Goal: Information Seeking & Learning: Check status

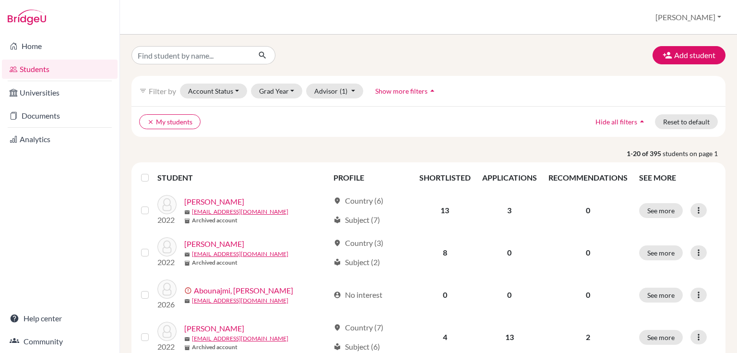
click at [57, 67] on link "Students" at bounding box center [60, 69] width 116 height 19
drag, startPoint x: 175, startPoint y: 58, endPoint x: 162, endPoint y: 56, distance: 13.1
click at [172, 57] on input "Find student by name..." at bounding box center [191, 55] width 119 height 18
type input "korte"
click button "submit" at bounding box center [262, 55] width 25 height 18
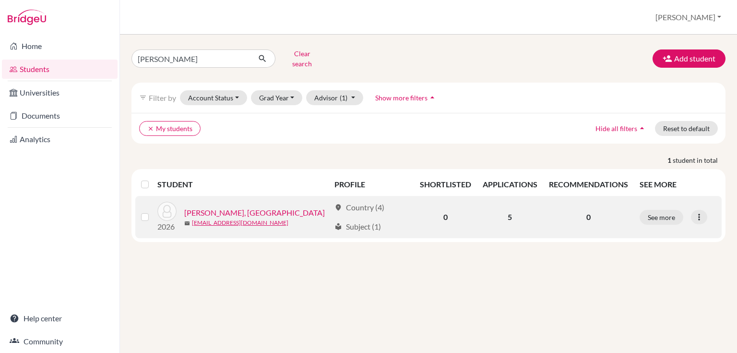
click at [224, 207] on link "Korte, Madison" at bounding box center [254, 213] width 141 height 12
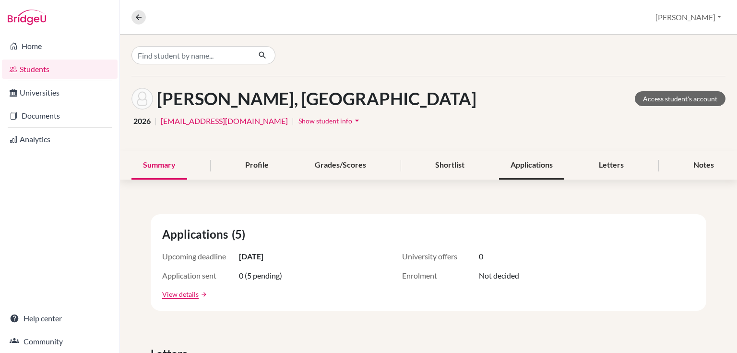
click at [538, 159] on div "Applications" at bounding box center [531, 165] width 65 height 28
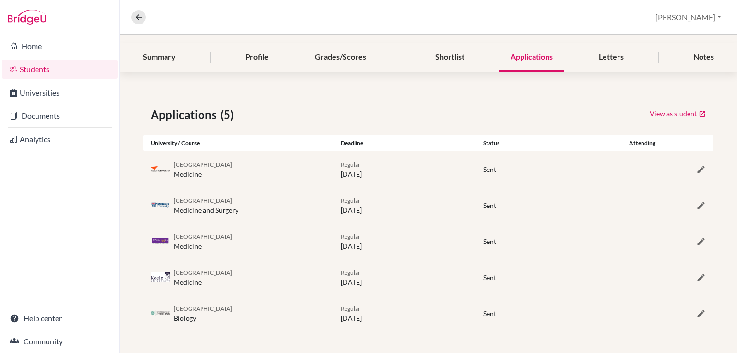
scroll to position [31, 0]
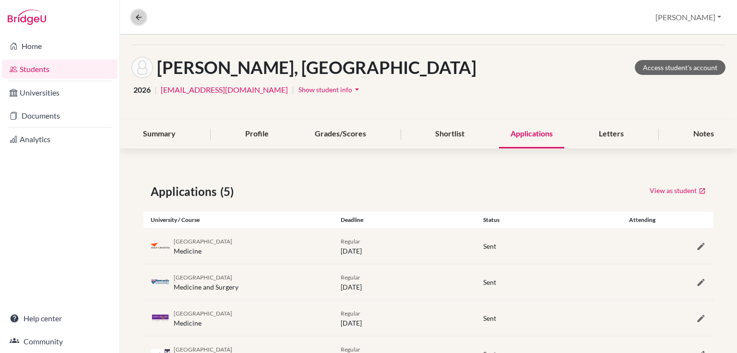
drag, startPoint x: 140, startPoint y: 19, endPoint x: 150, endPoint y: 15, distance: 10.8
click at [140, 19] on icon at bounding box center [138, 17] width 9 height 9
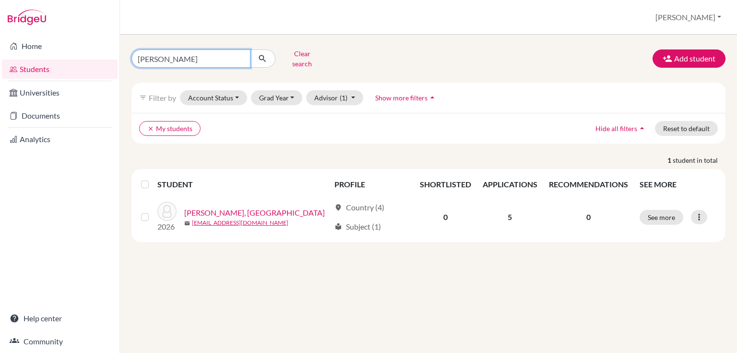
drag, startPoint x: 159, startPoint y: 58, endPoint x: 81, endPoint y: 58, distance: 78.3
click at [85, 62] on div "Home Students Universities Documents Analytics Help center Community Students o…" at bounding box center [368, 176] width 737 height 353
type input "siya"
click button "submit" at bounding box center [262, 58] width 25 height 18
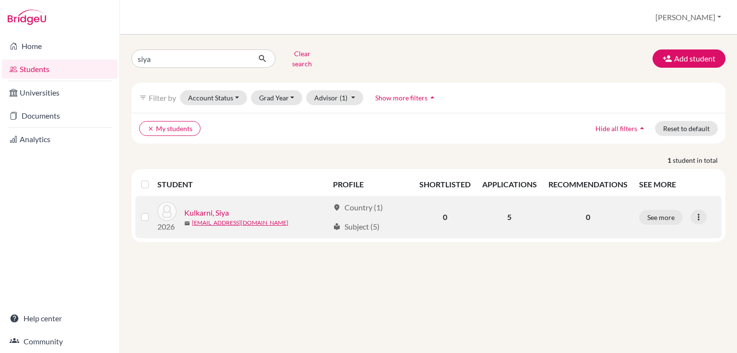
click at [197, 207] on link "Kulkarni, Siya" at bounding box center [206, 213] width 45 height 12
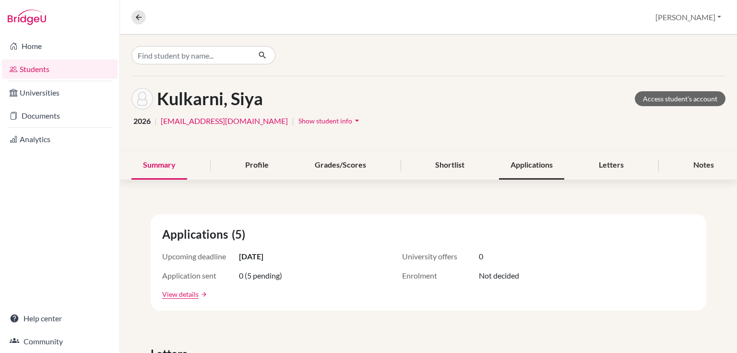
click at [525, 167] on div "Applications" at bounding box center [531, 165] width 65 height 28
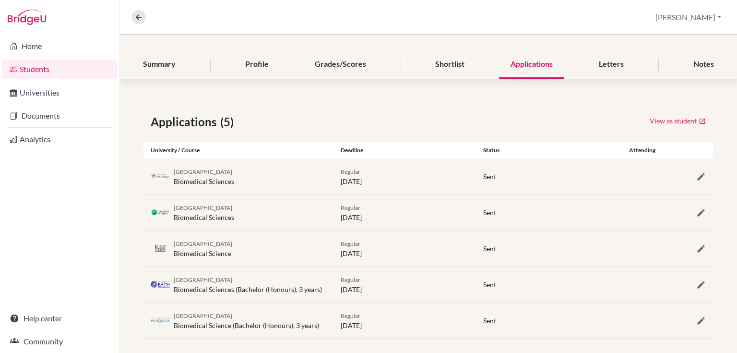
scroll to position [108, 0]
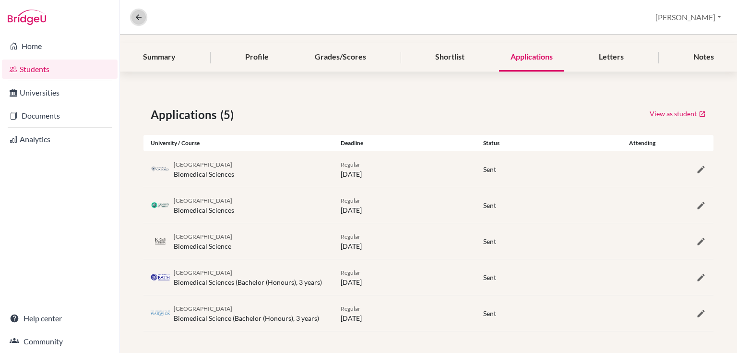
click at [141, 15] on icon at bounding box center [138, 17] width 9 height 9
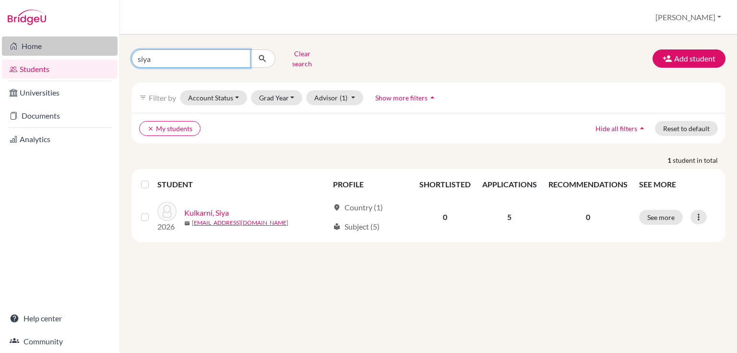
drag, startPoint x: 147, startPoint y: 54, endPoint x: 89, endPoint y: 51, distance: 58.6
click at [89, 51] on div "Home Students Universities Documents Analytics Help center Community Students o…" at bounding box center [368, 176] width 737 height 353
type input "rohan"
click button "submit" at bounding box center [262, 58] width 25 height 18
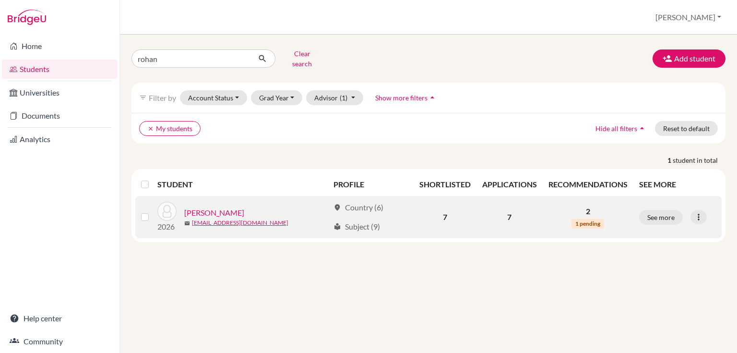
click at [227, 207] on link "Parasramka, Rohan" at bounding box center [214, 213] width 60 height 12
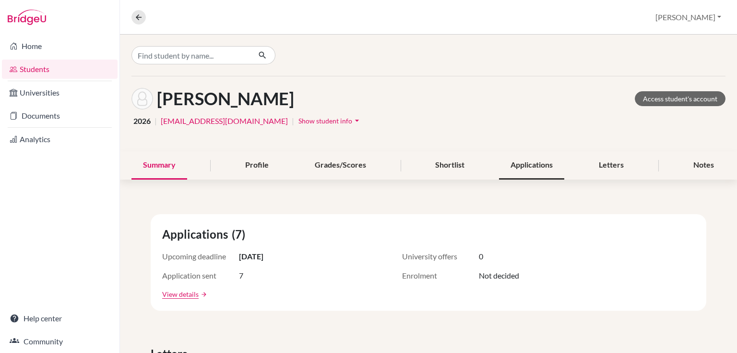
click at [538, 165] on div "Applications" at bounding box center [531, 165] width 65 height 28
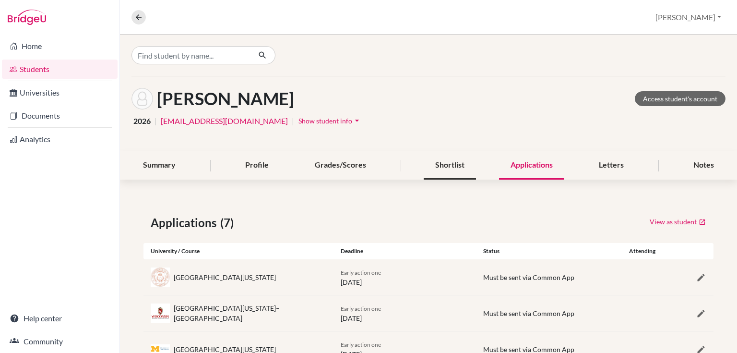
click at [452, 166] on div "Shortlist" at bounding box center [450, 165] width 52 height 28
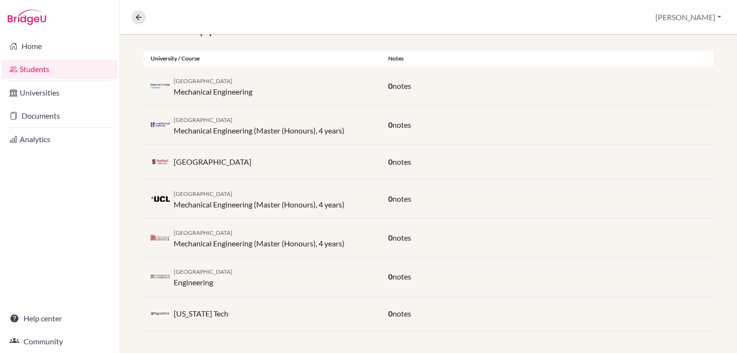
scroll to position [39, 0]
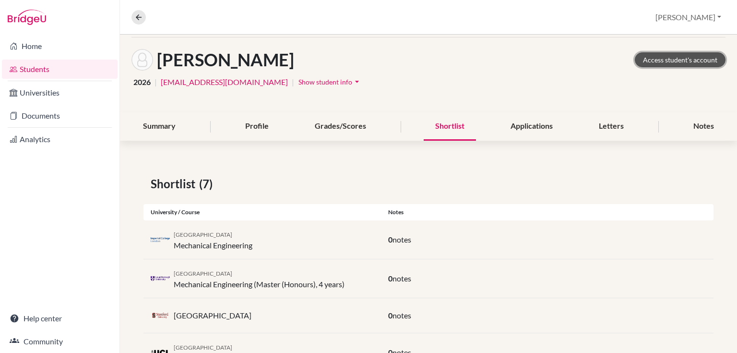
click at [670, 55] on link "Access student's account" at bounding box center [680, 59] width 91 height 15
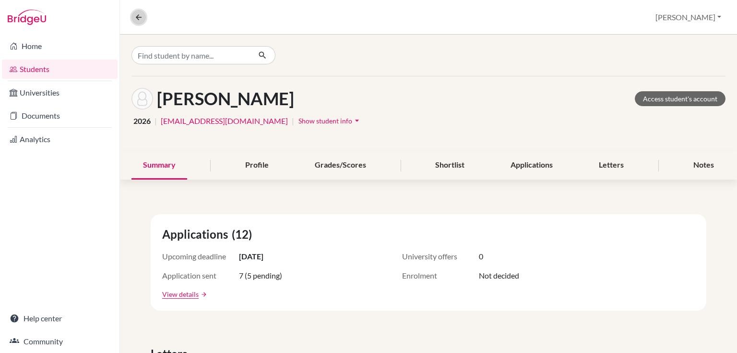
click at [141, 13] on icon at bounding box center [138, 17] width 9 height 9
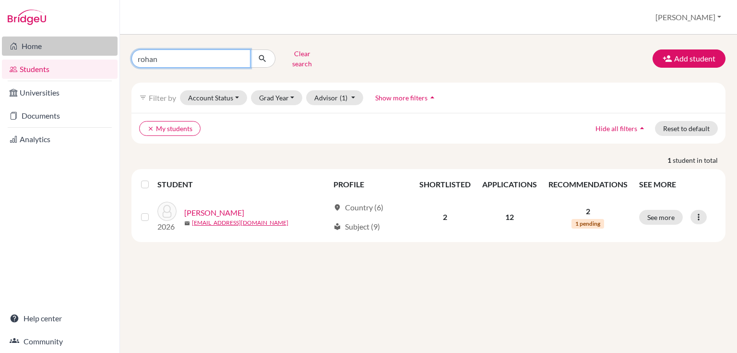
drag, startPoint x: 154, startPoint y: 58, endPoint x: 108, endPoint y: 48, distance: 47.2
click at [129, 58] on div "rohan Clear search" at bounding box center [225, 58] width 203 height 25
type input "iti"
click button "submit" at bounding box center [262, 58] width 25 height 18
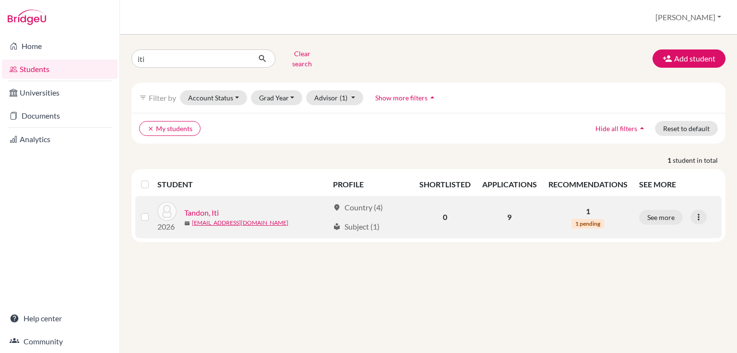
click at [200, 207] on link "Tandon, Iti" at bounding box center [201, 213] width 35 height 12
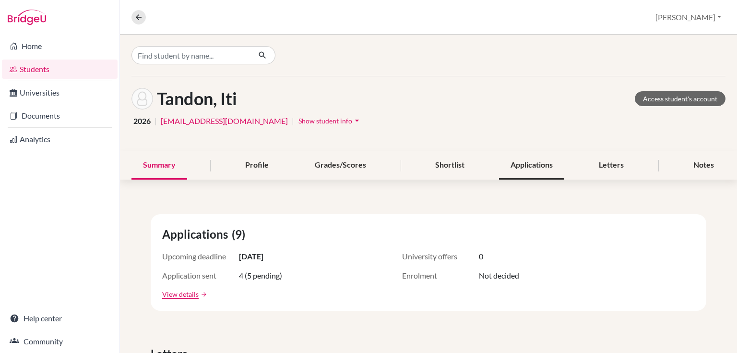
click at [542, 166] on div "Applications" at bounding box center [531, 165] width 65 height 28
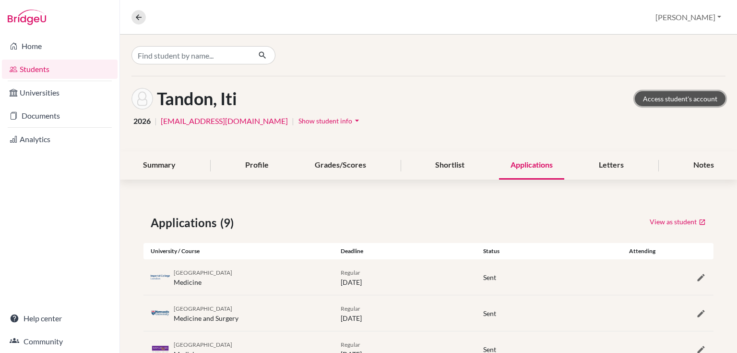
click at [642, 97] on link "Access student's account" at bounding box center [680, 98] width 91 height 15
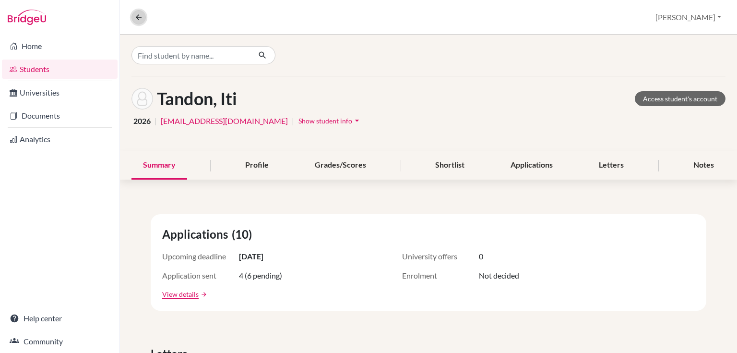
click at [138, 13] on icon at bounding box center [138, 17] width 9 height 9
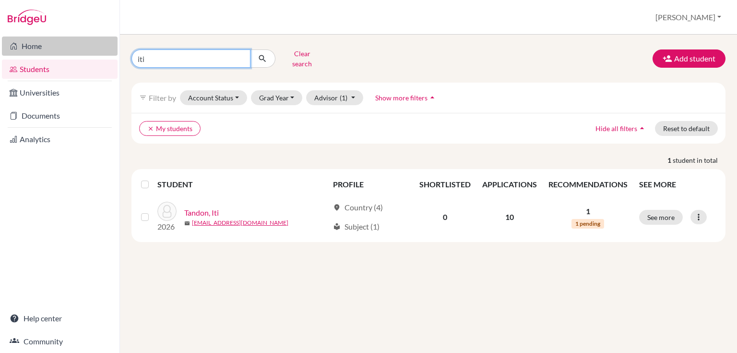
drag, startPoint x: 148, startPoint y: 52, endPoint x: 106, endPoint y: 48, distance: 41.9
click at [106, 48] on div "Home Students Universities Documents Analytics Help center Community Students o…" at bounding box center [368, 176] width 737 height 353
type input "wang"
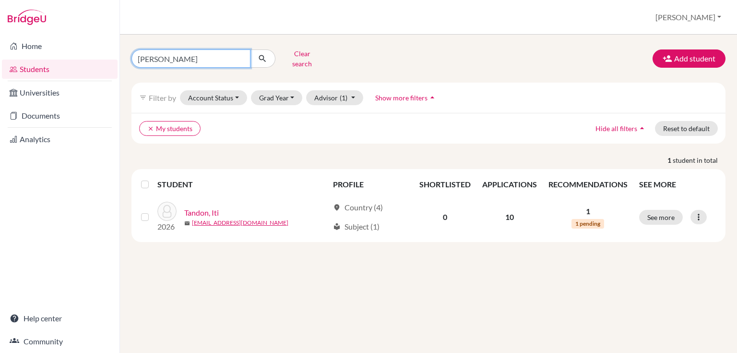
click button "submit" at bounding box center [262, 58] width 25 height 18
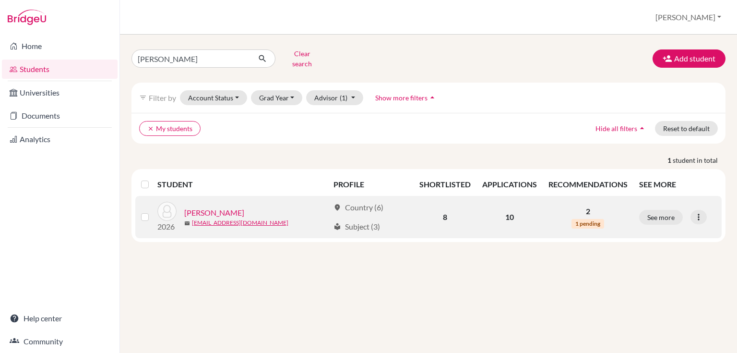
click at [219, 207] on link "Wang, Xiaodan" at bounding box center [214, 213] width 60 height 12
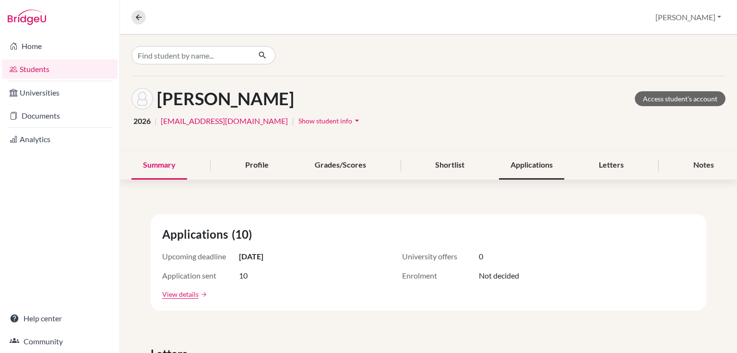
click at [524, 171] on div "Applications" at bounding box center [531, 165] width 65 height 28
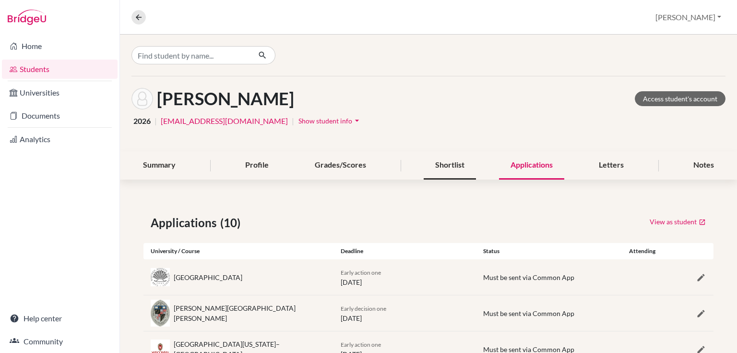
click at [439, 165] on div "Shortlist" at bounding box center [450, 165] width 52 height 28
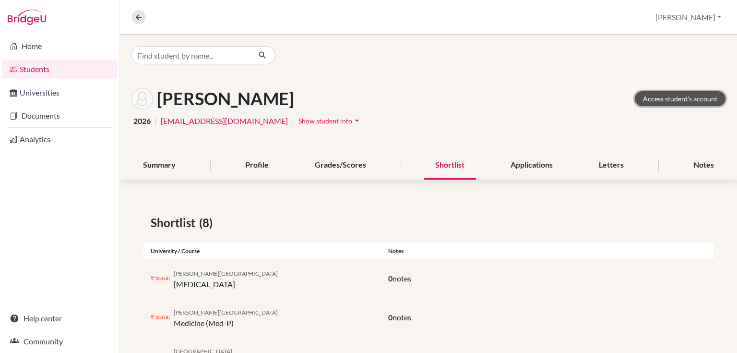
drag, startPoint x: 658, startPoint y: 97, endPoint x: 651, endPoint y: 69, distance: 29.2
click at [658, 97] on link "Access student's account" at bounding box center [680, 98] width 91 height 15
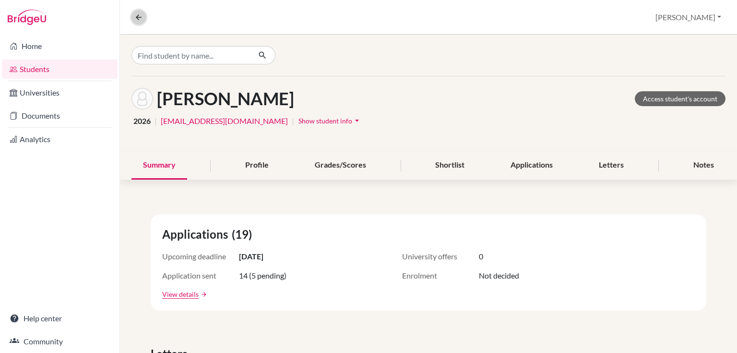
click at [142, 13] on icon at bounding box center [138, 17] width 9 height 9
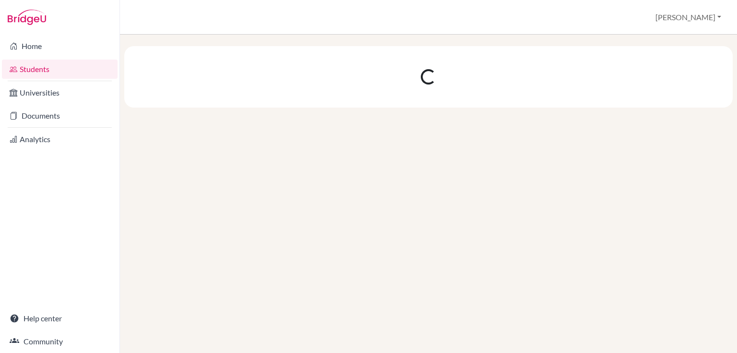
drag, startPoint x: 184, startPoint y: 202, endPoint x: 207, endPoint y: 368, distance: 167.8
click at [207, 352] on html "Home Students Universities Documents Analytics Help center Community Students o…" at bounding box center [368, 176] width 737 height 353
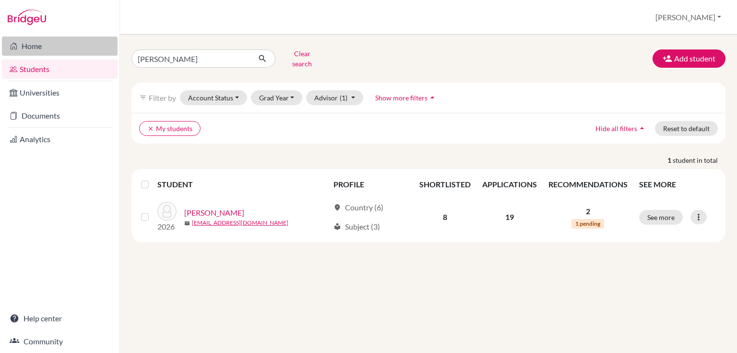
click at [32, 44] on link "Home" at bounding box center [60, 45] width 116 height 19
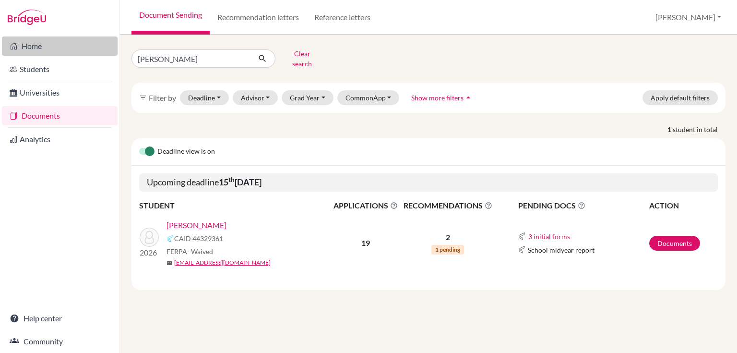
click at [93, 52] on div "Home Students Universities Documents Analytics Help center Community Document S…" at bounding box center [368, 176] width 737 height 353
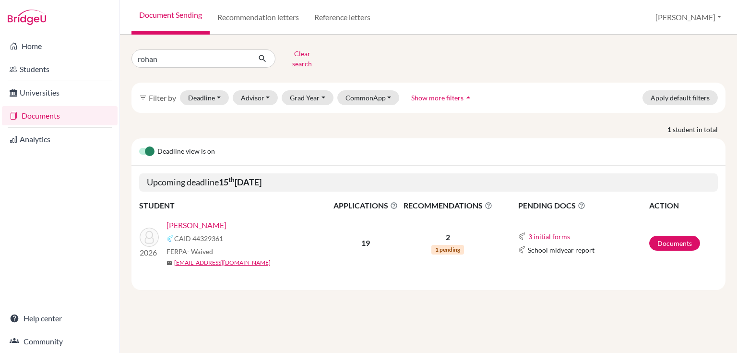
type input "rohan"
click at [259, 60] on button "submit" at bounding box center [262, 58] width 25 height 18
click at [194, 219] on link "[PERSON_NAME]" at bounding box center [197, 225] width 60 height 12
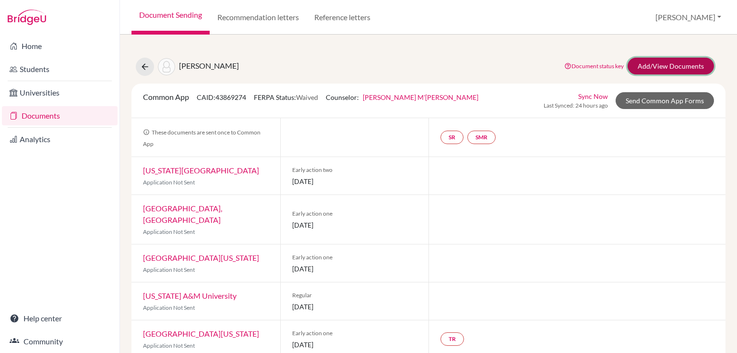
click at [637, 65] on link "Add/View Documents" at bounding box center [671, 66] width 86 height 17
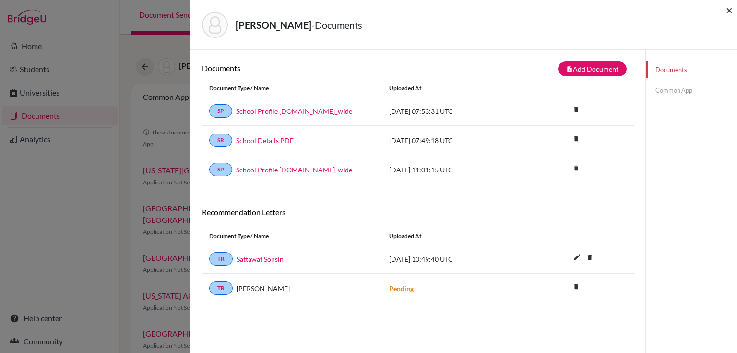
click at [732, 12] on span "×" at bounding box center [729, 10] width 7 height 14
